Goal: Check status

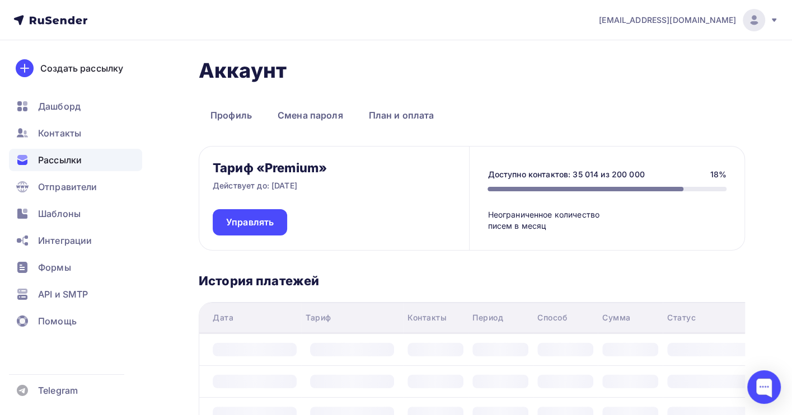
click at [68, 159] on span "Рассылки" at bounding box center [60, 159] width 44 height 13
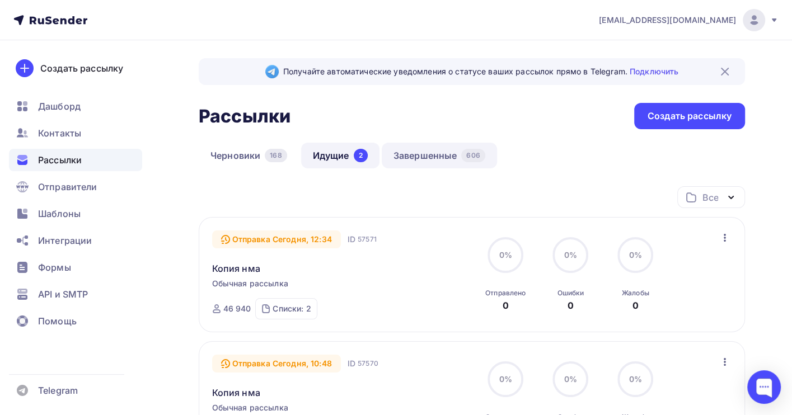
click at [416, 152] on link "Завершенные 606" at bounding box center [439, 156] width 115 height 26
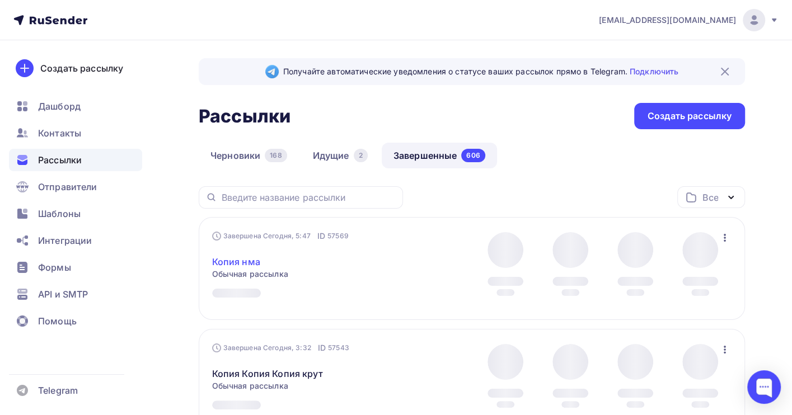
click at [238, 259] on link "Копия нма" at bounding box center [236, 261] width 48 height 13
